Goal: Check status: Check status

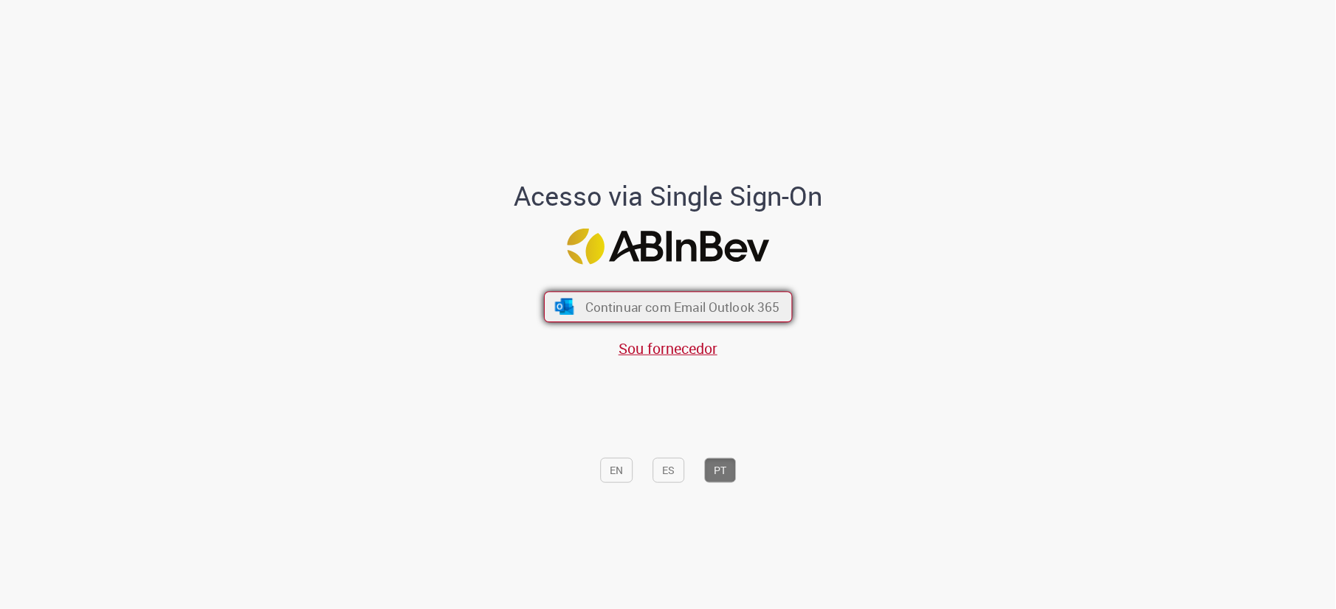
click at [626, 317] on button "Continuar com Email Outlook 365" at bounding box center [668, 307] width 249 height 31
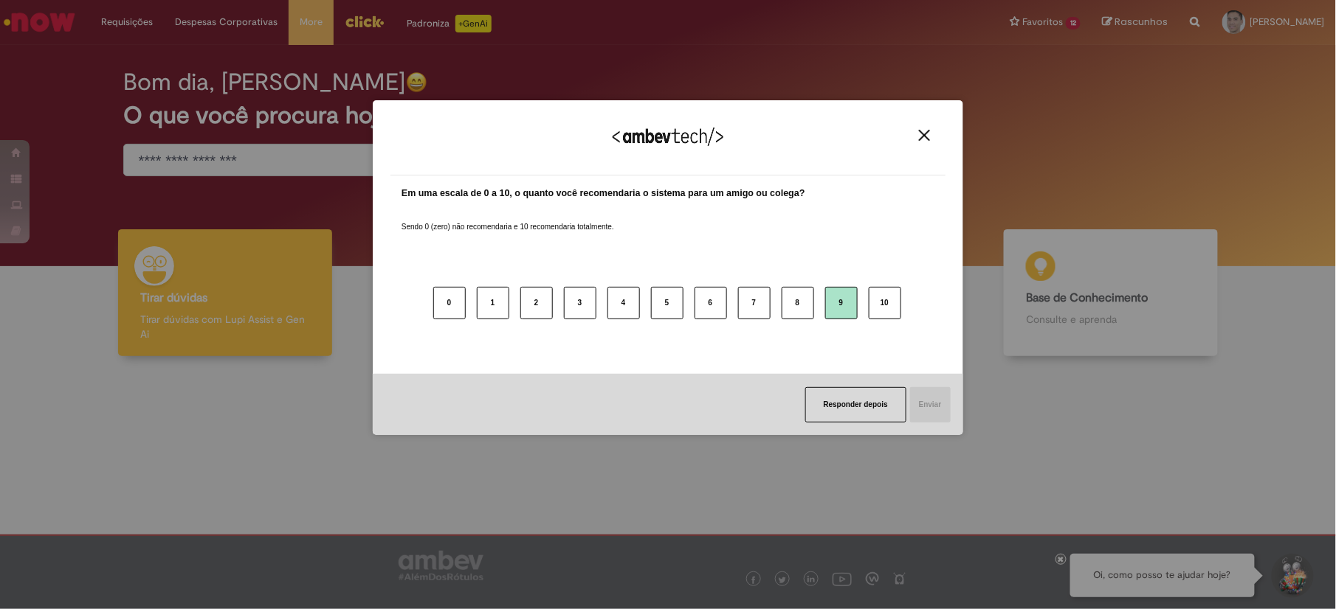
click at [851, 305] on button "9" at bounding box center [841, 303] width 32 height 32
click at [931, 408] on button "Enviar" at bounding box center [929, 404] width 42 height 35
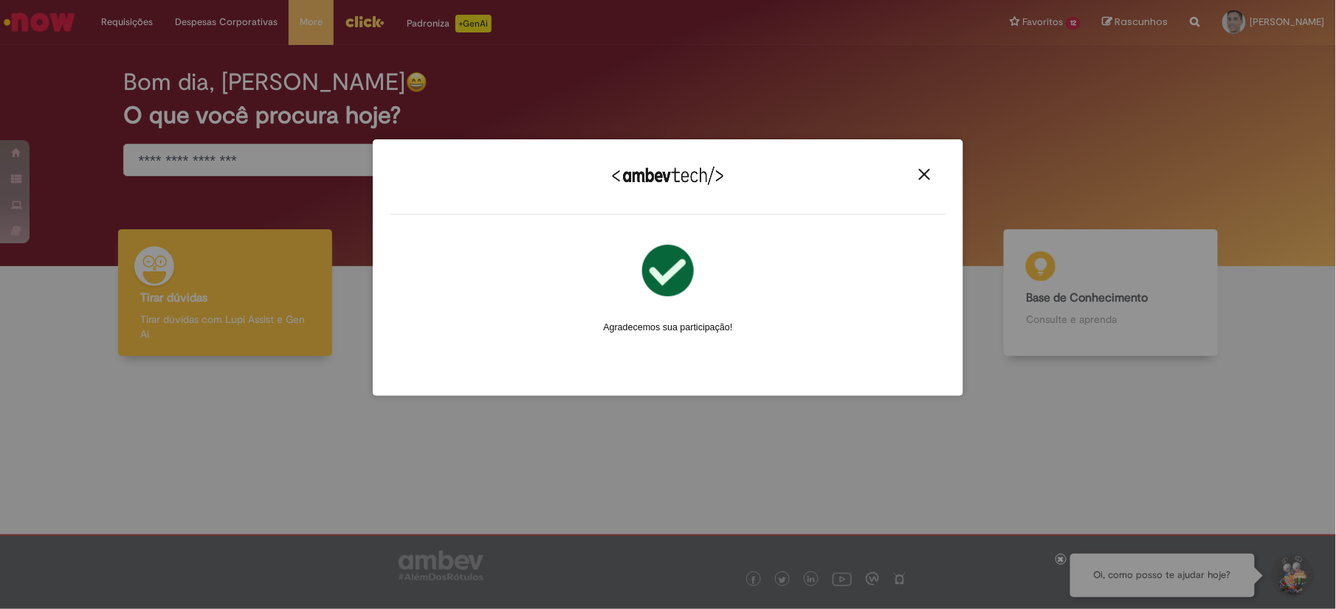
click at [919, 176] on img "Close" at bounding box center [924, 174] width 11 height 11
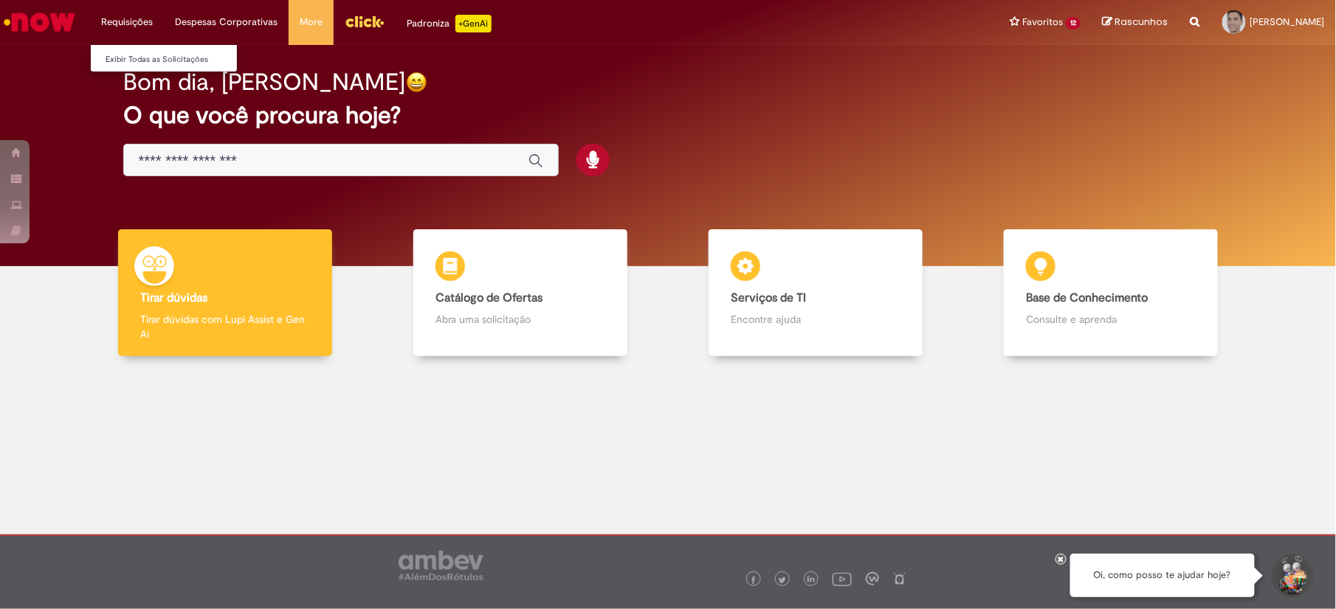
click at [102, 18] on li "Requisições Exibir Todas as Solicitações" at bounding box center [127, 22] width 74 height 44
click at [134, 63] on link "Exibir Todas as Solicitações" at bounding box center [172, 60] width 162 height 16
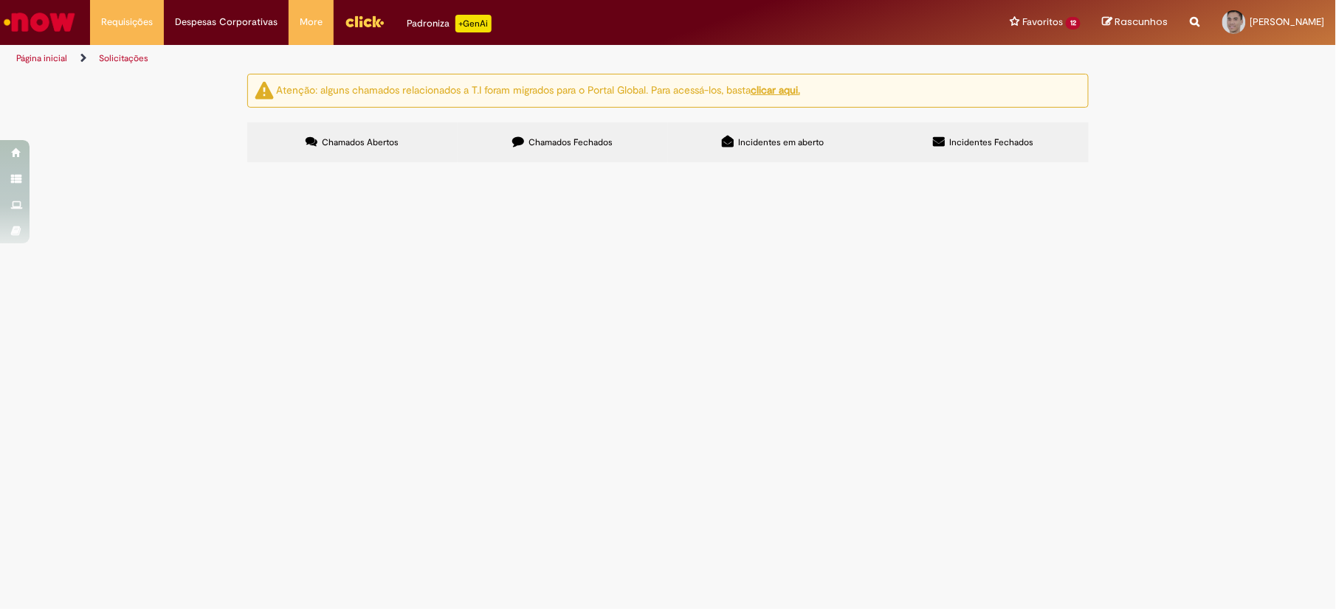
click at [586, 139] on span "Chamados Fechados" at bounding box center [571, 143] width 84 height 12
click at [0, 0] on input "Pesquisar" at bounding box center [0, 0] width 0 height 0
type input "*******"
click at [0, 0] on button "Pesquisar" at bounding box center [0, 0] width 0 height 0
click at [0, 0] on input "Pesquisar" at bounding box center [0, 0] width 0 height 0
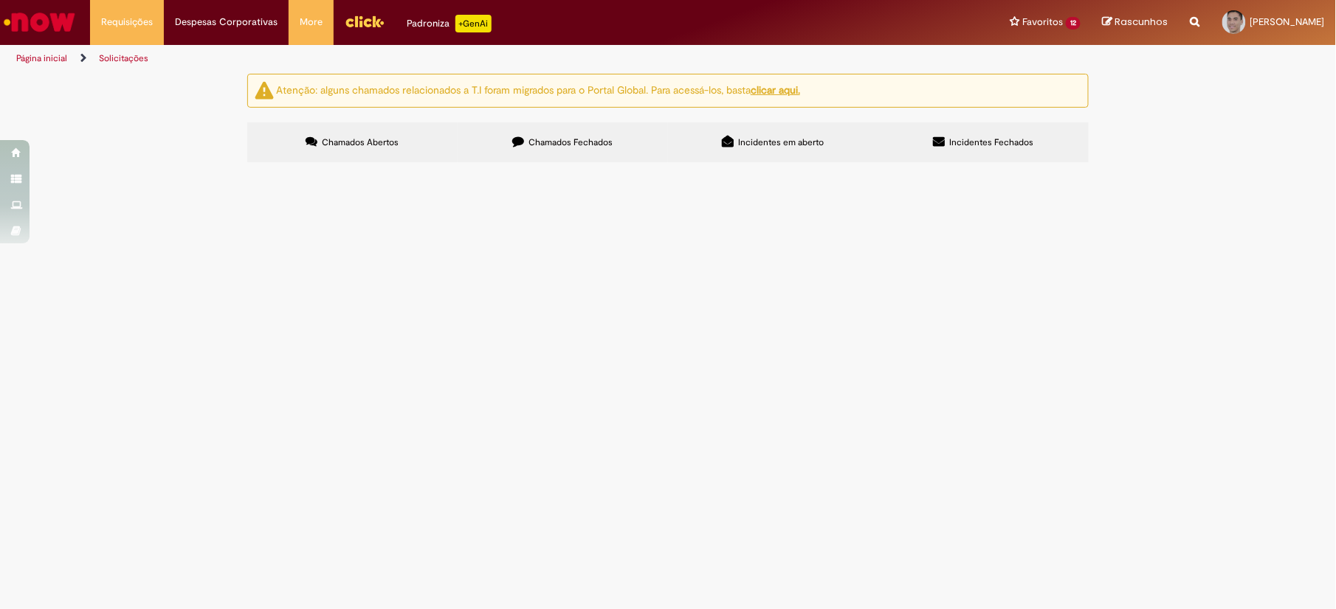
type input "*****"
click at [0, 0] on button "Pesquisar" at bounding box center [0, 0] width 0 height 0
click at [0, 0] on input "Pesquisar" at bounding box center [0, 0] width 0 height 0
type input "******"
click at [0, 0] on button "Pesquisar" at bounding box center [0, 0] width 0 height 0
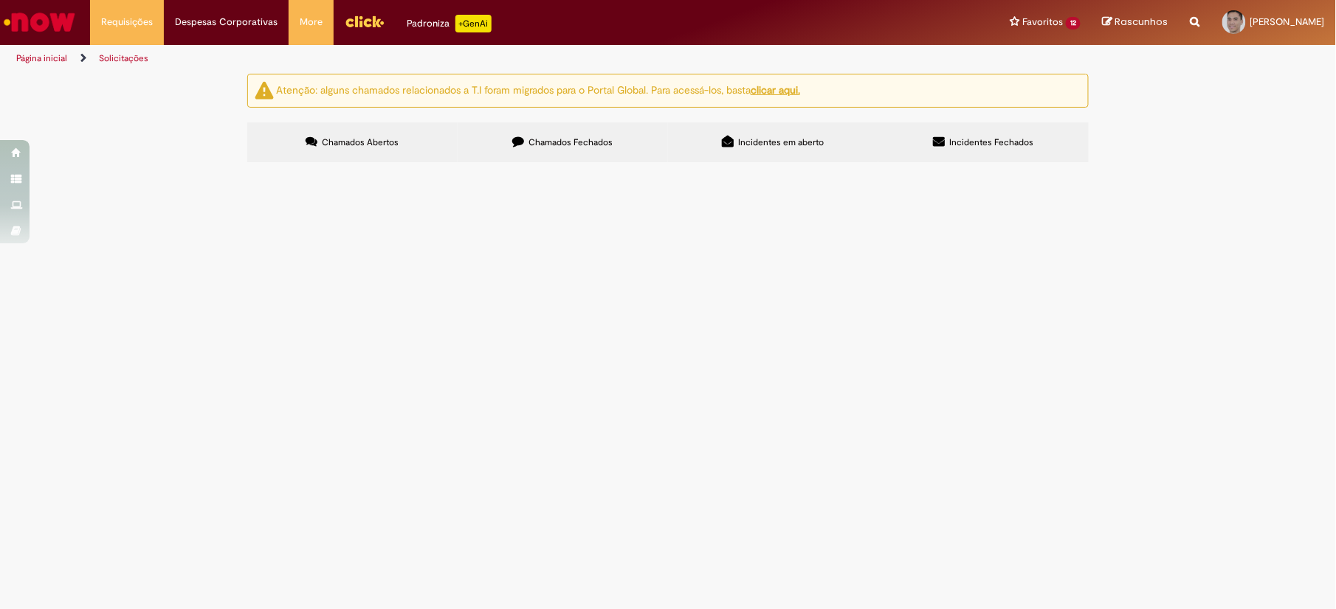
click at [0, 0] on input "Pesquisar" at bounding box center [0, 0] width 0 height 0
type input "*****"
click at [0, 0] on button "Pesquisar" at bounding box center [0, 0] width 0 height 0
click at [0, 0] on input "Pesquisar" at bounding box center [0, 0] width 0 height 0
type input "*******"
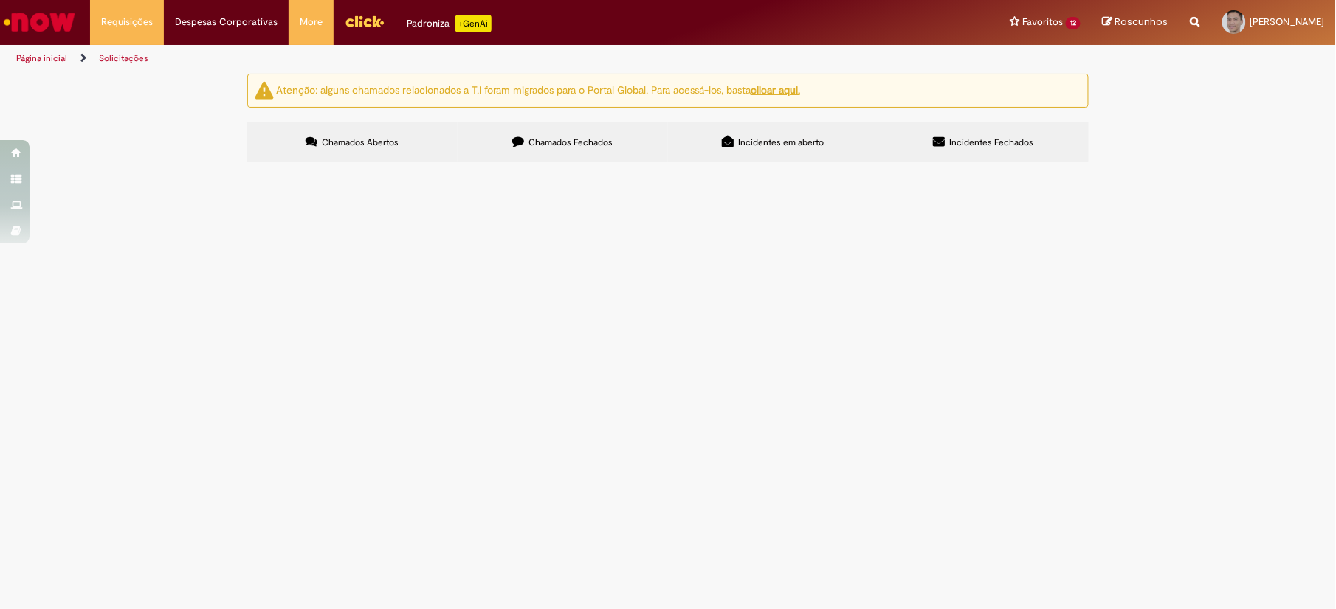
click at [0, 0] on button "Pesquisar" at bounding box center [0, 0] width 0 height 0
click at [721, 434] on main "Solicitações Atenção: alguns chamados relacionados a T.I foram migrados para o …" at bounding box center [668, 341] width 1336 height 536
click at [0, 0] on button at bounding box center [0, 0] width 0 height 0
click at [0, 0] on input "Pesquisar" at bounding box center [0, 0] width 0 height 0
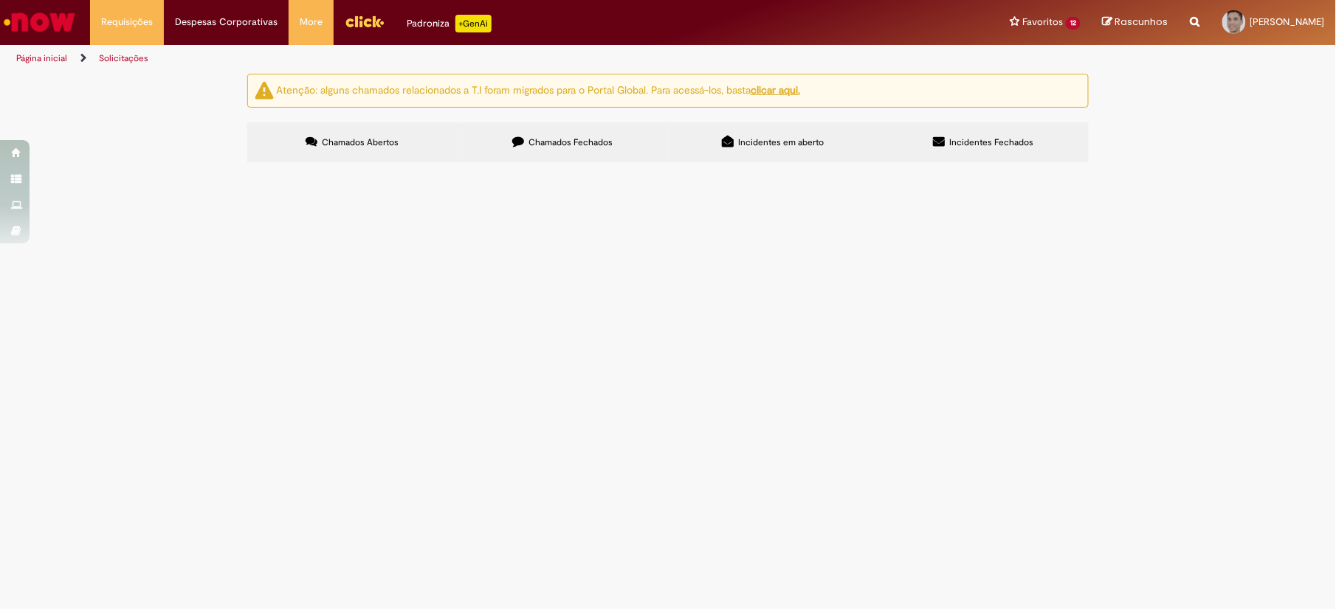
click at [0, 0] on div at bounding box center [0, 0] width 0 height 0
click at [0, 0] on div "Linhas 1 − -1 de -1" at bounding box center [0, 0] width 0 height 0
click at [0, 0] on link at bounding box center [0, 0] width 0 height 0
click at [580, 148] on span "Chamados Fechados" at bounding box center [571, 143] width 84 height 12
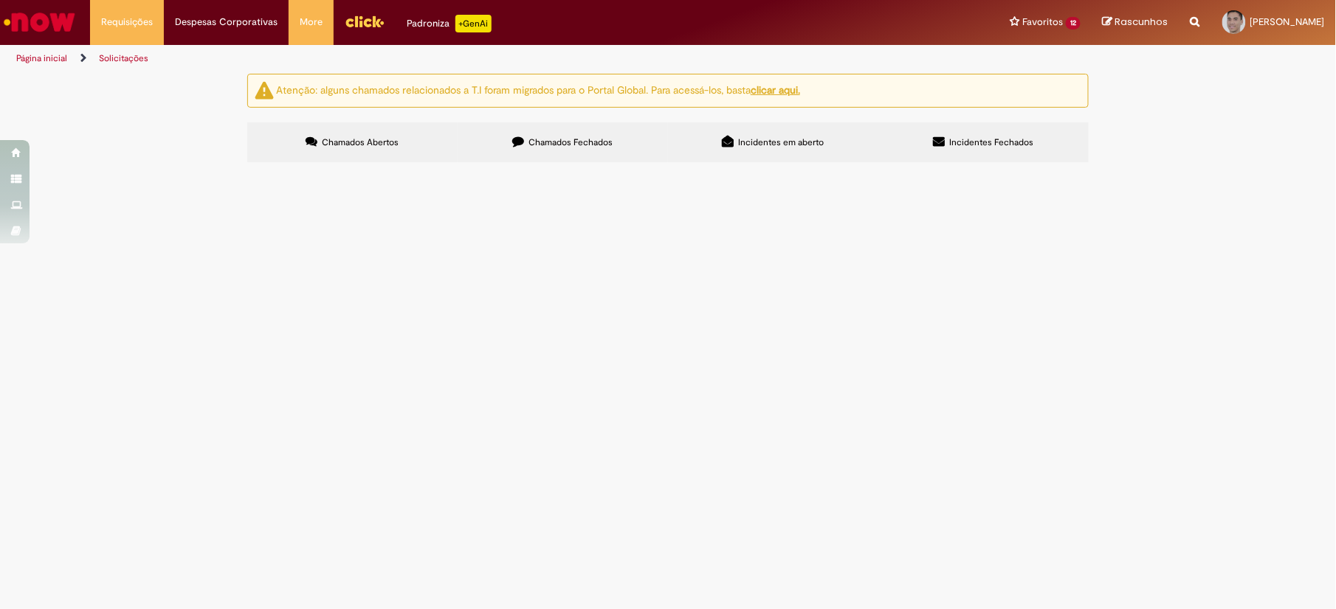
click at [373, 142] on span "Chamados Abertos" at bounding box center [360, 143] width 77 height 12
click at [546, 139] on span "Chamados Fechados" at bounding box center [571, 143] width 84 height 12
click at [339, 148] on span "Chamados Abertos" at bounding box center [360, 143] width 77 height 12
click at [599, 154] on label "Chamados Fechados" at bounding box center [562, 142] width 210 height 40
click at [960, 148] on span "Incidentes Fechados" at bounding box center [992, 143] width 84 height 12
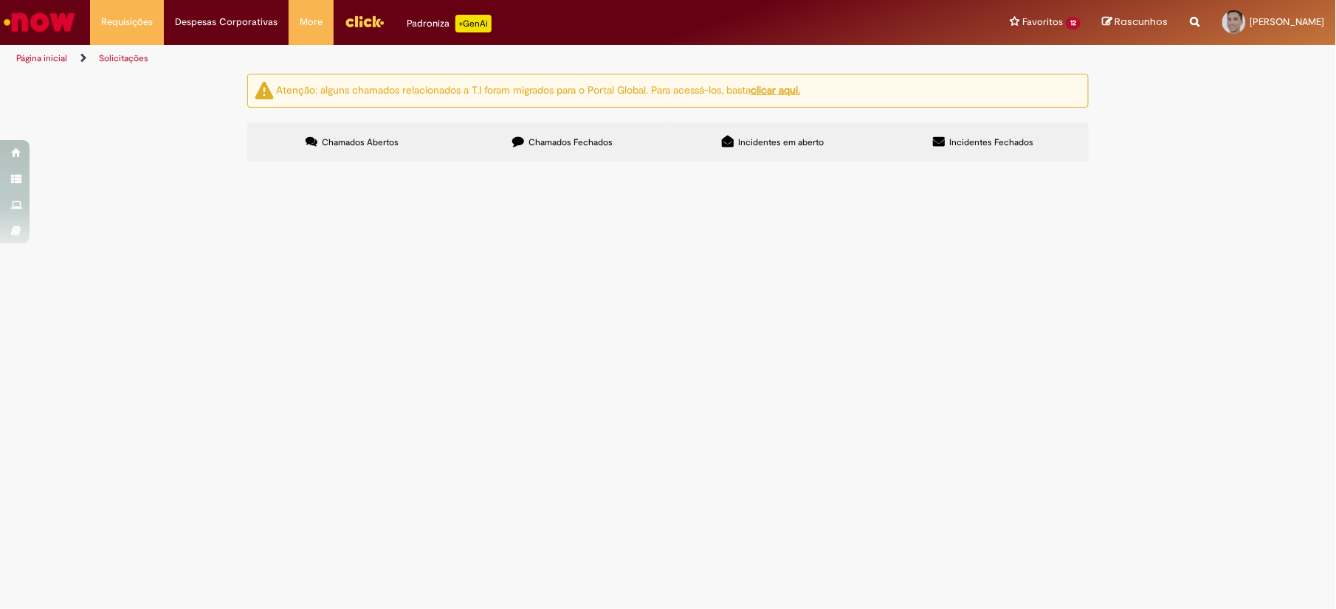
click at [705, 162] on label "Incidentes em aberto" at bounding box center [773, 142] width 210 height 40
click at [582, 148] on span "Chamados Fechados" at bounding box center [571, 143] width 84 height 12
click at [579, 137] on span "Chamados Fechados" at bounding box center [571, 143] width 84 height 12
click at [0, 0] on input "Pesquisar" at bounding box center [0, 0] width 0 height 0
type input "*******"
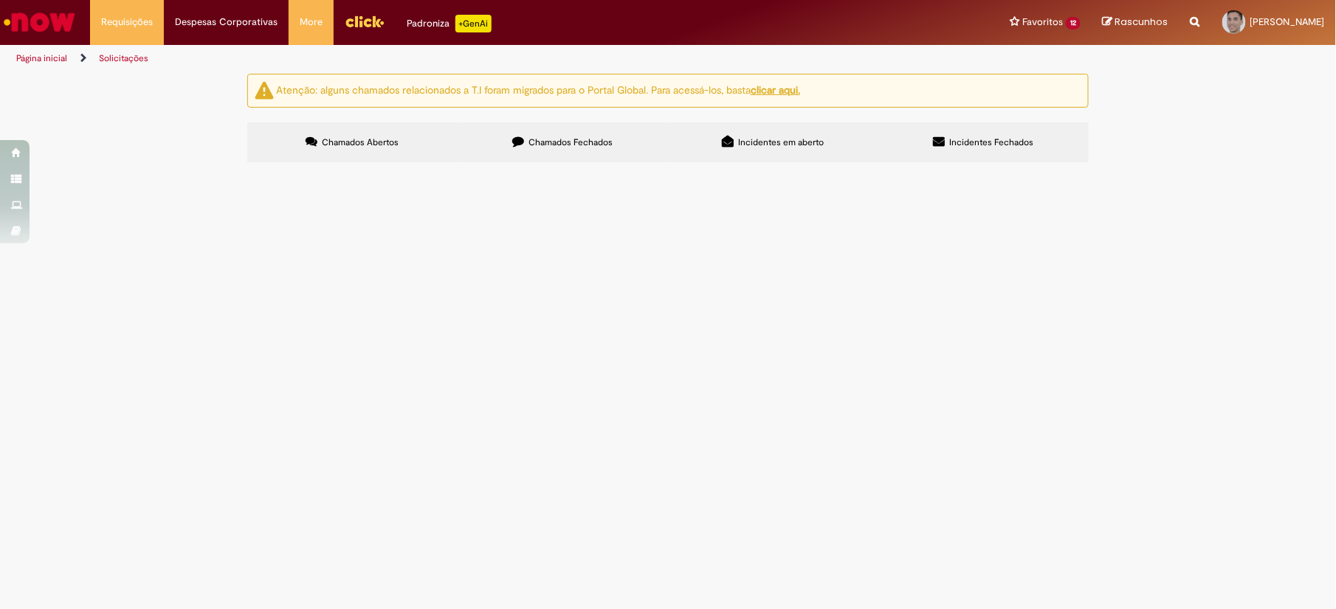
click at [0, 0] on button "Pesquisar" at bounding box center [0, 0] width 0 height 0
click at [0, 0] on span "Novos fornecedores não estão conseguindo acessar a página para realizar o pré c…" at bounding box center [0, 0] width 0 height 0
click at [0, 0] on img "recolher o estado da solicitação" at bounding box center [0, 0] width 0 height 0
click at [556, 145] on span "Chamados Fechados" at bounding box center [571, 143] width 84 height 12
